Goal: Task Accomplishment & Management: Complete application form

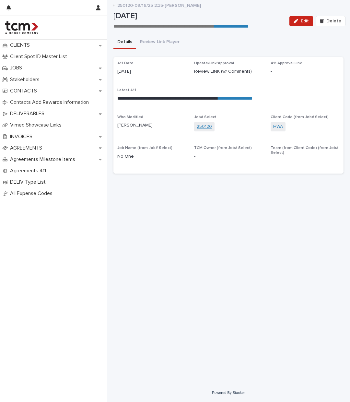
click at [200, 123] on link "250120" at bounding box center [204, 126] width 15 height 7
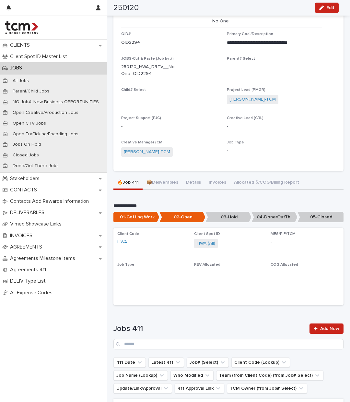
scroll to position [145, 0]
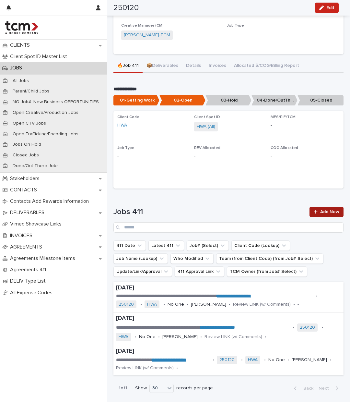
click at [329, 207] on link "Add New" at bounding box center [327, 212] width 34 height 10
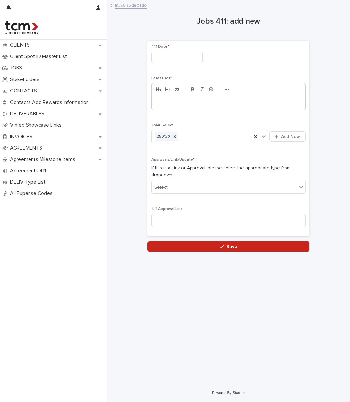
click at [192, 62] on div "411 Date *" at bounding box center [228, 56] width 154 height 24
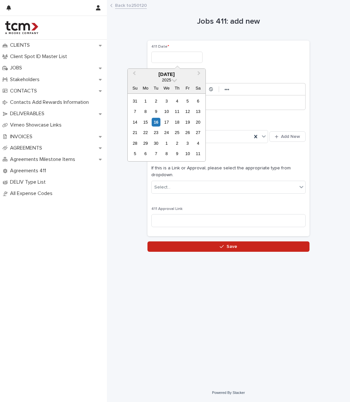
click at [187, 54] on input "text" at bounding box center [176, 57] width 51 height 11
click at [156, 118] on div "16" at bounding box center [156, 122] width 9 height 9
type input "**********"
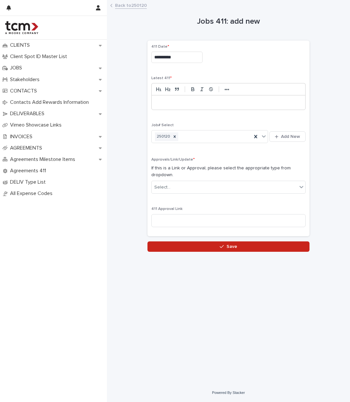
click at [179, 101] on p at bounding box center [229, 102] width 144 height 6
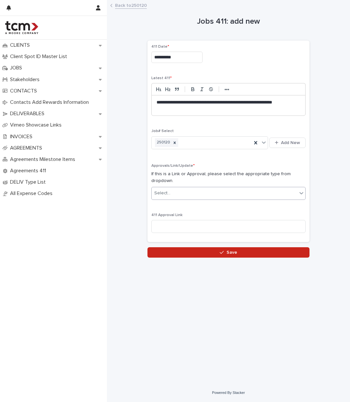
click at [234, 194] on div "Select..." at bounding box center [225, 193] width 146 height 11
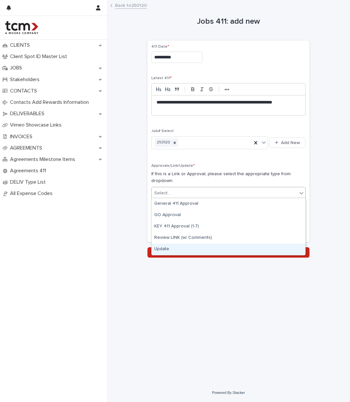
click at [177, 247] on div "Update" at bounding box center [229, 249] width 154 height 11
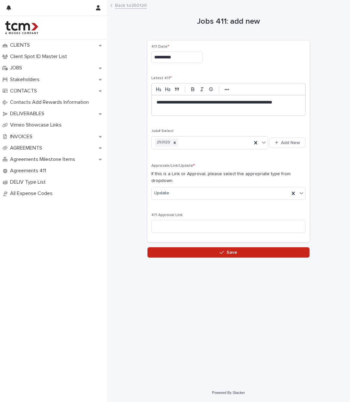
click at [217, 111] on div "**********" at bounding box center [229, 105] width 154 height 20
click at [226, 190] on div "Update" at bounding box center [221, 193] width 138 height 11
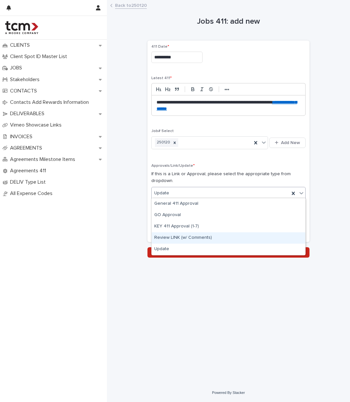
click at [198, 235] on div "Review LINK (w/ Comments)" at bounding box center [229, 237] width 154 height 11
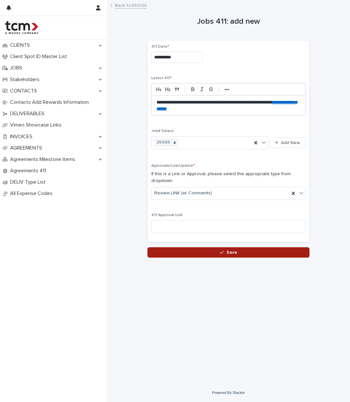
click at [193, 247] on button "Save" at bounding box center [229, 252] width 162 height 10
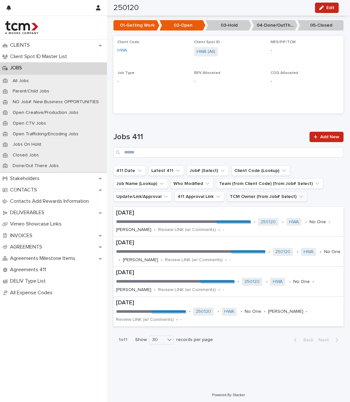
scroll to position [190, 0]
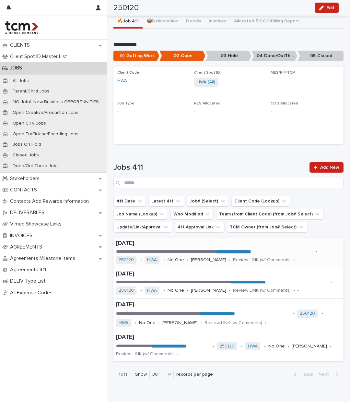
click at [222, 241] on p "[DATE]" at bounding box center [228, 243] width 225 height 7
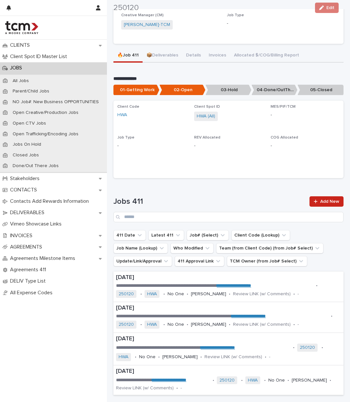
scroll to position [190, 0]
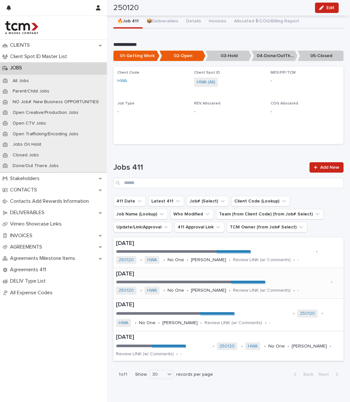
click at [281, 279] on p "**********" at bounding box center [222, 282] width 212 height 6
